Goal: Book appointment/travel/reservation

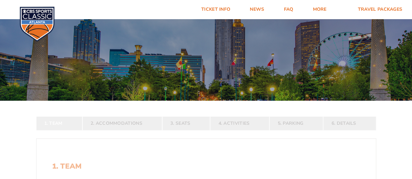
click at [273, 103] on form "[US_STATE] [US_STATE] Travel Package [US_STATE][GEOGRAPHIC_DATA] [US_STATE] Sta…" at bounding box center [206, 173] width 412 height 346
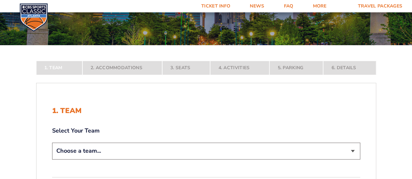
scroll to position [65, 0]
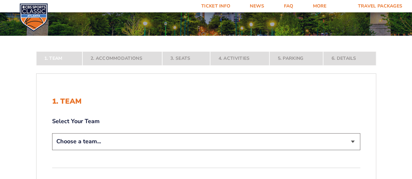
click at [130, 145] on select "Choose a team... [US_STATE] Wildcats [US_STATE] State Buckeyes [US_STATE] Tar H…" at bounding box center [206, 141] width 308 height 17
select select "12956"
click at [52, 150] on select "Choose a team... [US_STATE] Wildcats [US_STATE] State Buckeyes [US_STATE] Tar H…" at bounding box center [206, 141] width 308 height 17
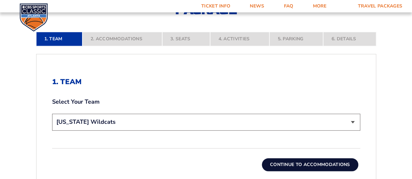
scroll to position [163, 0]
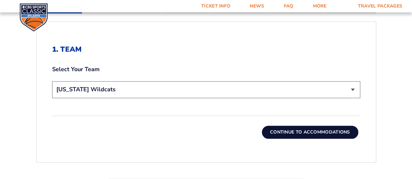
click at [313, 132] on button "Continue To Accommodations" at bounding box center [310, 132] width 96 height 13
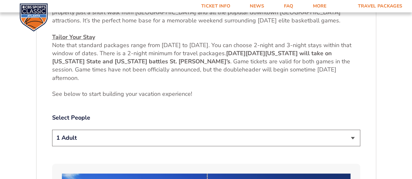
scroll to position [280, 0]
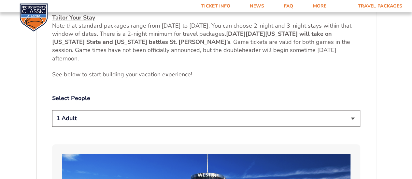
click at [349, 120] on select "1 Adult 2 Adults 3 Adults 4 Adults 2 Adults + 1 Child 2 Adults + 2 Children 2 A…" at bounding box center [206, 118] width 308 height 17
click at [52, 110] on select "1 Adult 2 Adults 3 Adults 4 Adults 2 Adults + 1 Child 2 Adults + 2 Children 2 A…" at bounding box center [206, 118] width 308 height 17
click at [352, 117] on select "1 Adult 2 Adults 3 Adults 4 Adults 2 Adults + 1 Child 2 Adults + 2 Children 2 A…" at bounding box center [206, 118] width 308 height 17
select select "3 Adults"
click at [52, 110] on select "1 Adult 2 Adults 3 Adults 4 Adults 2 Adults + 1 Child 2 Adults + 2 Children 2 A…" at bounding box center [206, 118] width 308 height 17
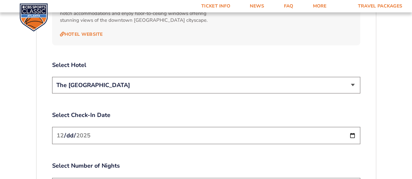
scroll to position [736, 0]
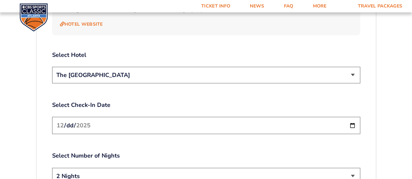
click at [352, 67] on select "The [GEOGRAPHIC_DATA]" at bounding box center [206, 75] width 308 height 17
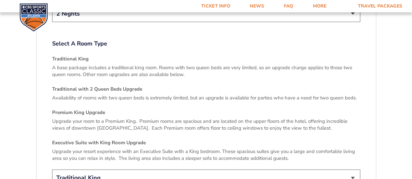
scroll to position [931, 0]
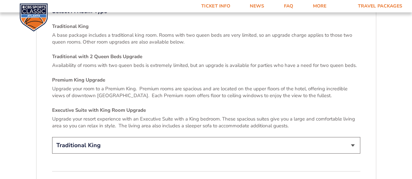
click at [354, 139] on select "Traditional King Traditional with 2 Queen Beds Upgrade (+$45 per night) Premium…" at bounding box center [206, 145] width 308 height 17
select select "Traditional with 2 Queen Beds Upgrade"
click at [52, 137] on select "Traditional King Traditional with 2 Queen Beds Upgrade (+$45 per night) Premium…" at bounding box center [206, 145] width 308 height 17
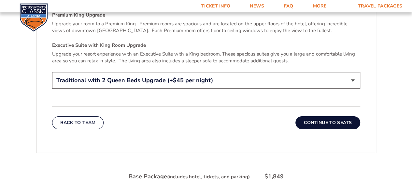
click at [323, 119] on button "Continue To Seats" at bounding box center [327, 123] width 64 height 13
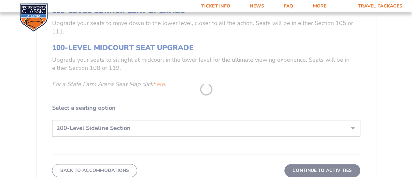
scroll to position [228, 0]
